Goal: Task Accomplishment & Management: Manage account settings

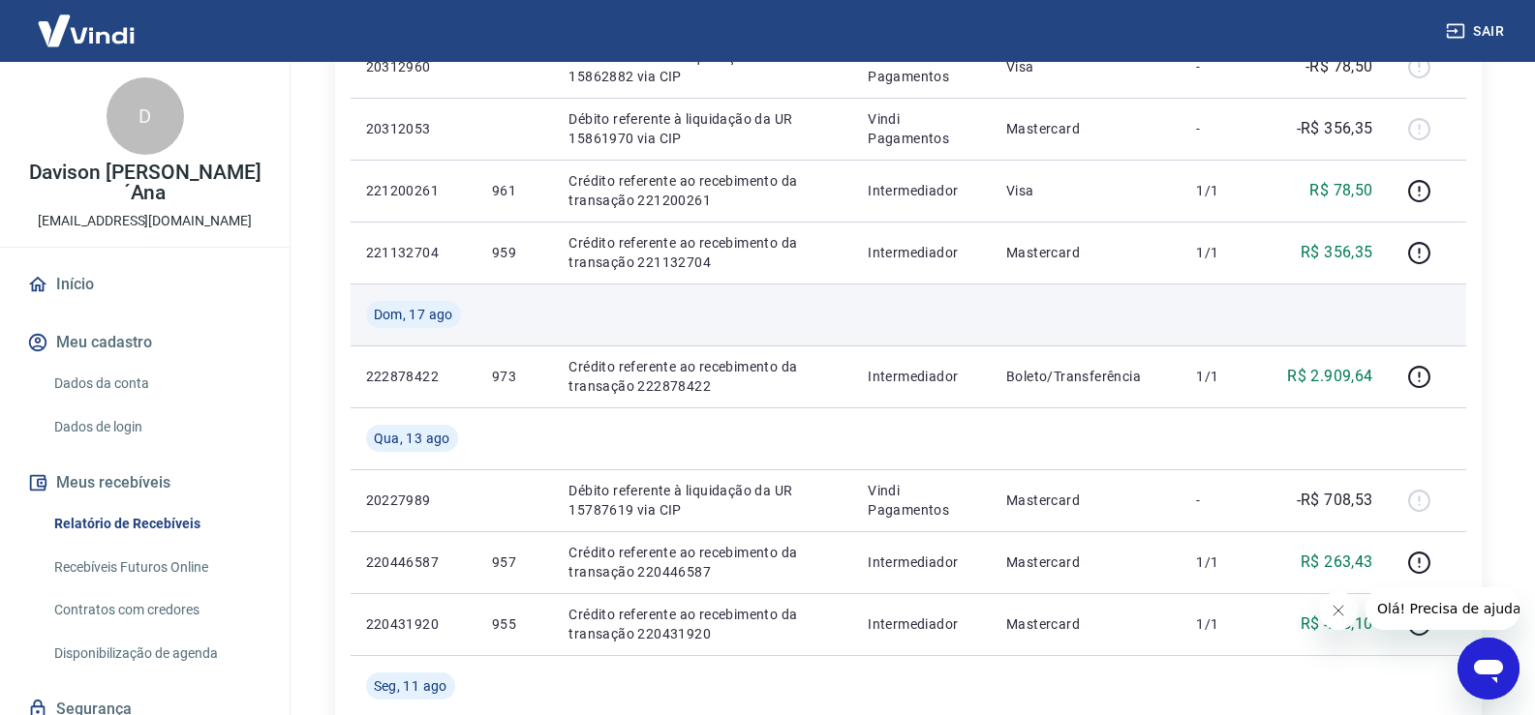
scroll to position [387, 0]
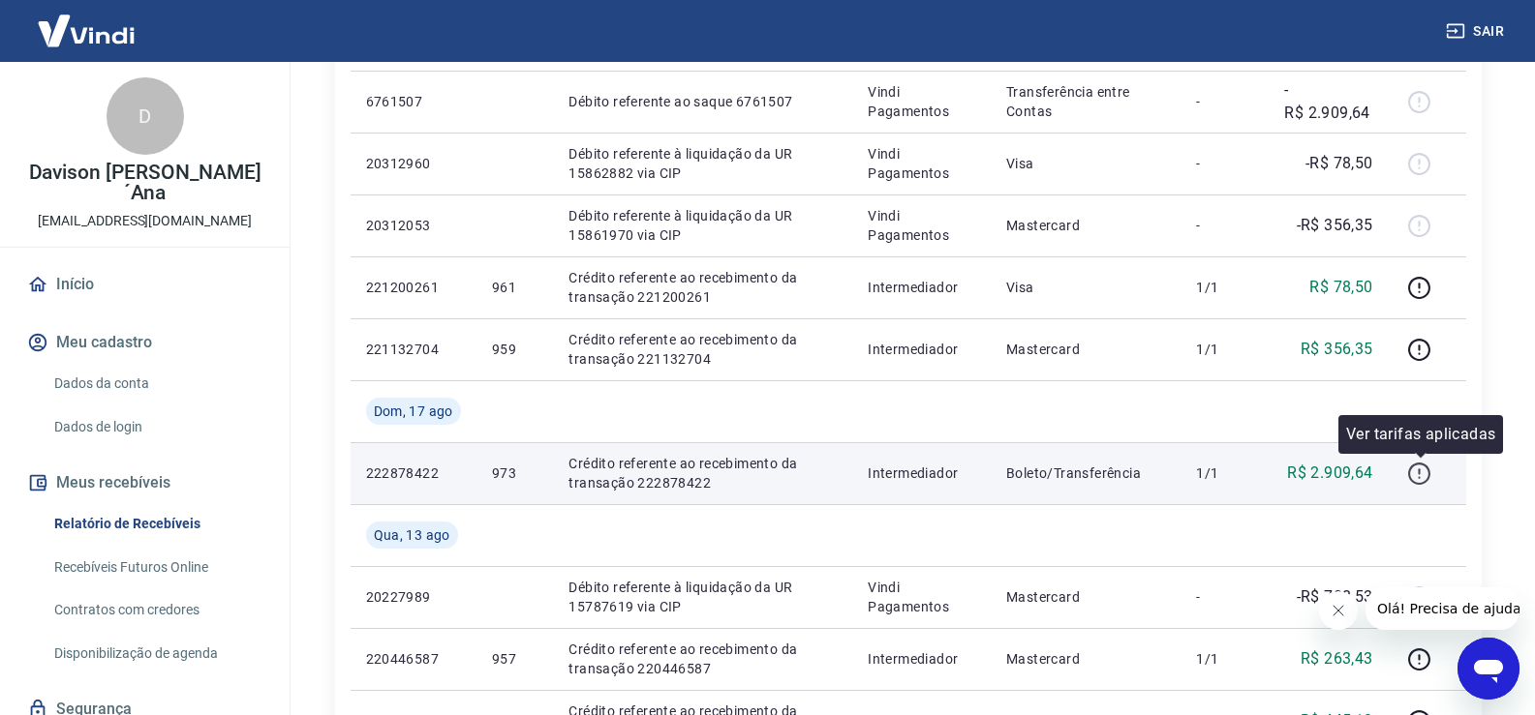
click at [1415, 486] on button "button" at bounding box center [1419, 473] width 31 height 31
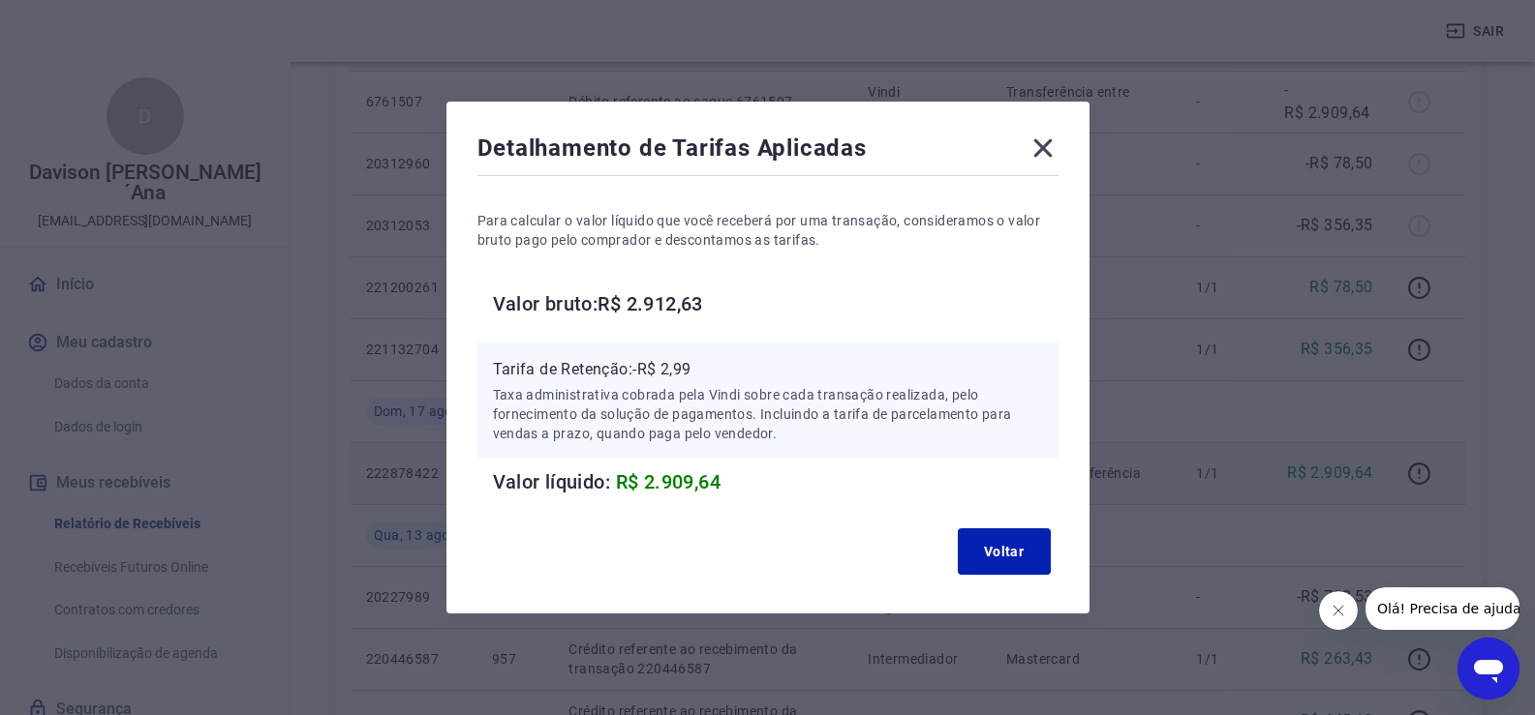
click at [1038, 145] on icon at bounding box center [1042, 148] width 31 height 31
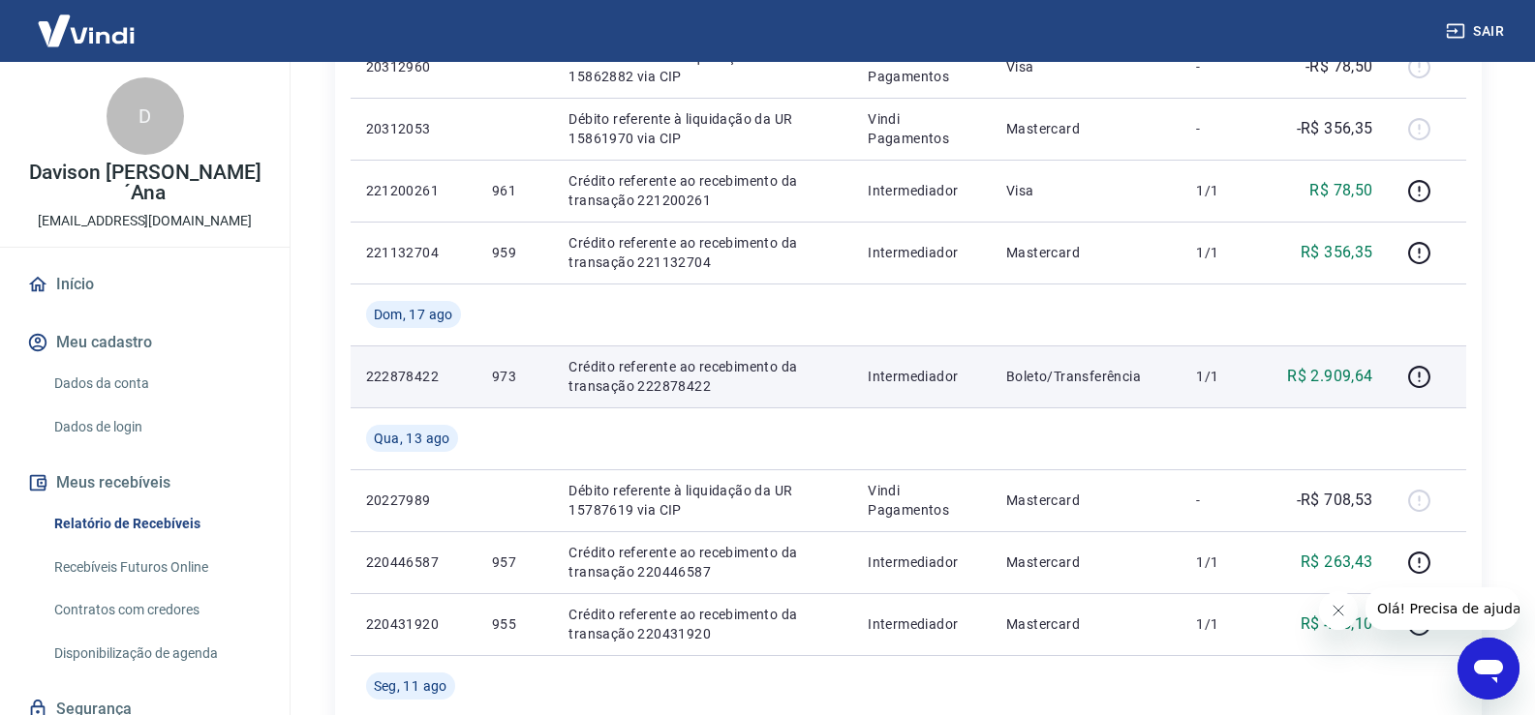
scroll to position [97, 0]
